Goal: Information Seeking & Learning: Learn about a topic

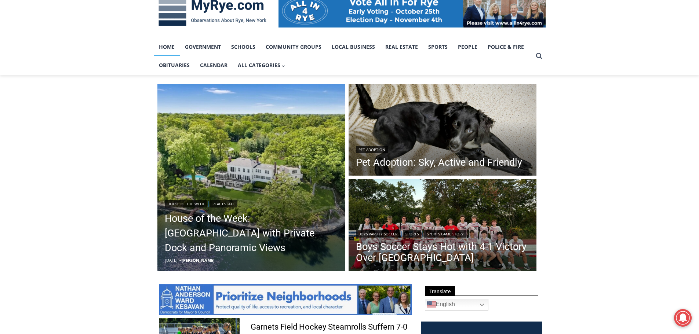
scroll to position [121, 0]
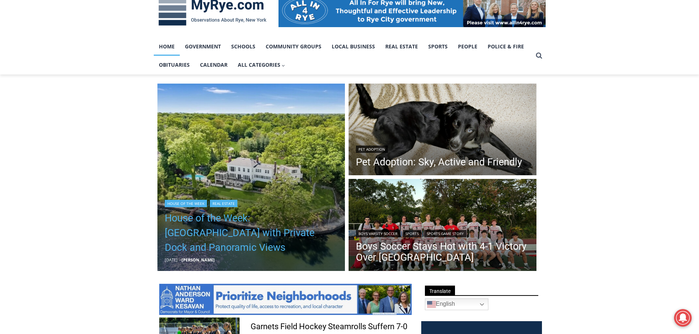
click at [248, 232] on link "House of the Week: Historic Rye Waterfront Estate with Private Dock and Panoram…" at bounding box center [251, 233] width 173 height 44
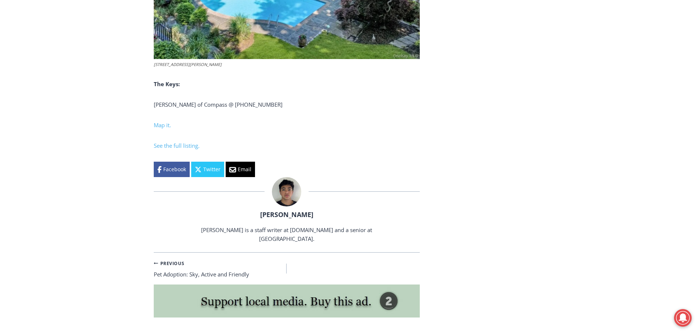
scroll to position [2992, 0]
click at [190, 149] on span "See the full listing." at bounding box center [177, 145] width 46 height 7
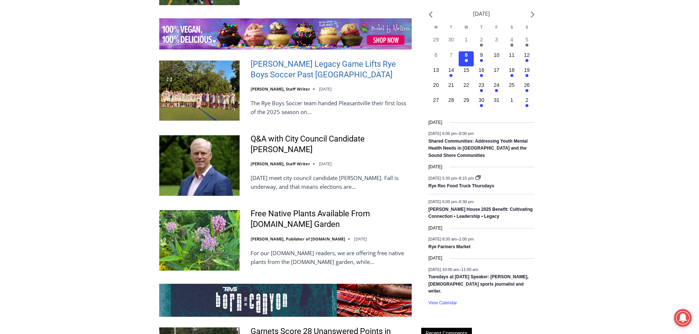
scroll to position [1137, 0]
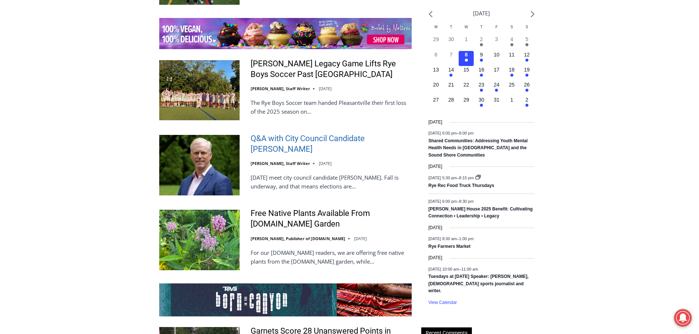
click at [370, 134] on link "Q&A with City Council Candidate [PERSON_NAME]" at bounding box center [331, 144] width 161 height 21
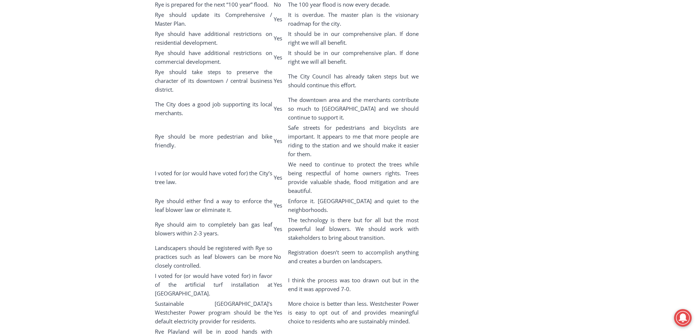
scroll to position [4019, 0]
